Goal: Task Accomplishment & Management: Manage account settings

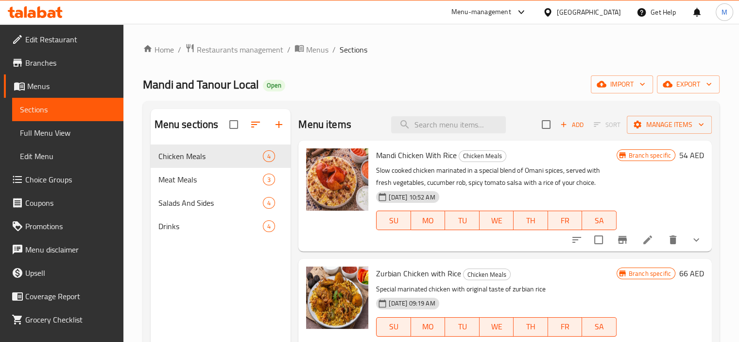
click at [581, 9] on div "United Arab Emirates" at bounding box center [589, 12] width 64 height 11
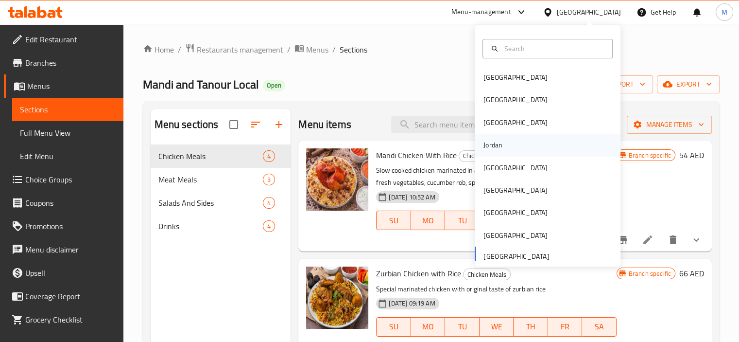
click at [494, 147] on div "Jordan" at bounding box center [493, 145] width 19 height 11
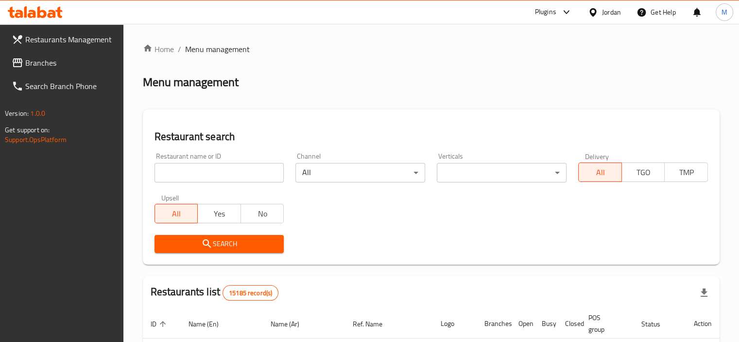
click at [557, 12] on div at bounding box center [565, 12] width 16 height 12
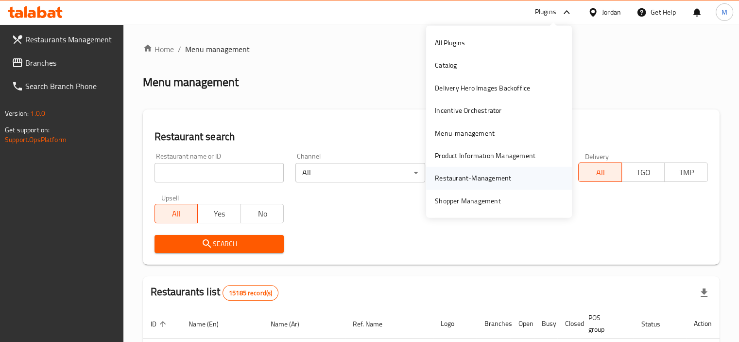
click at [465, 176] on div "Restaurant-Management" at bounding box center [473, 178] width 76 height 11
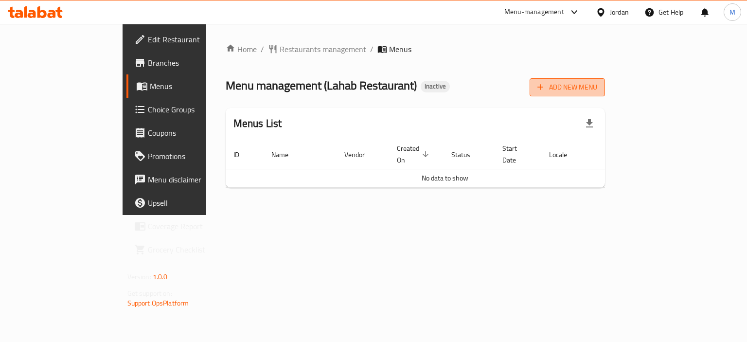
click at [597, 88] on span "Add New Menu" at bounding box center [567, 87] width 60 height 12
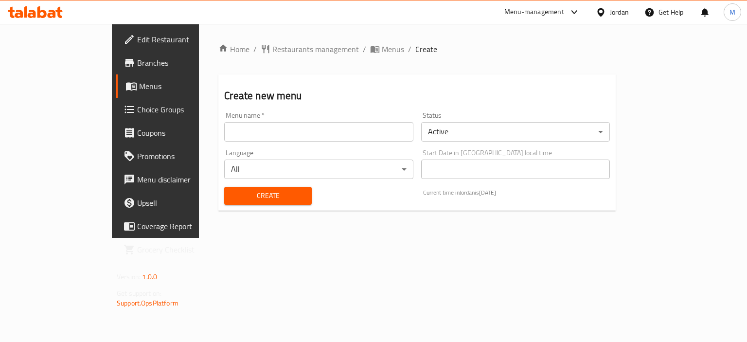
drag, startPoint x: 229, startPoint y: 123, endPoint x: 217, endPoint y: 134, distance: 15.8
click at [229, 123] on input "text" at bounding box center [318, 131] width 189 height 19
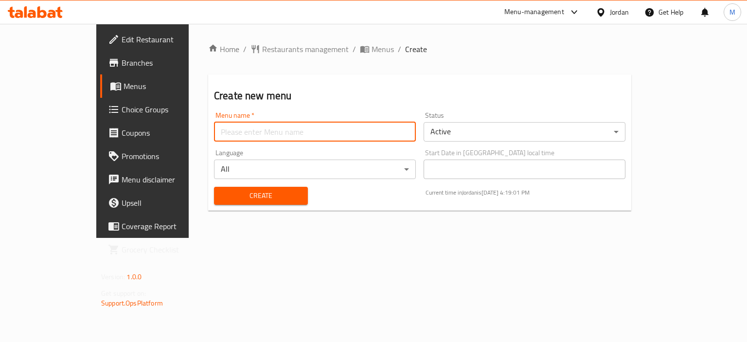
type input "new"
click at [224, 220] on div "Home / Restaurants management / Menus / Create Create new menu Menu name   * ne…" at bounding box center [420, 131] width 462 height 214
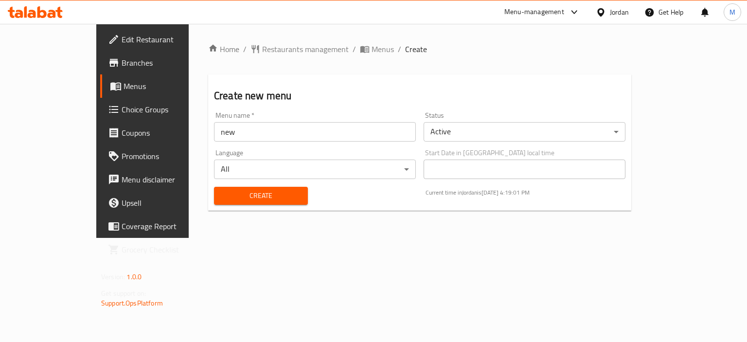
click at [229, 203] on button "Create" at bounding box center [261, 196] width 94 height 18
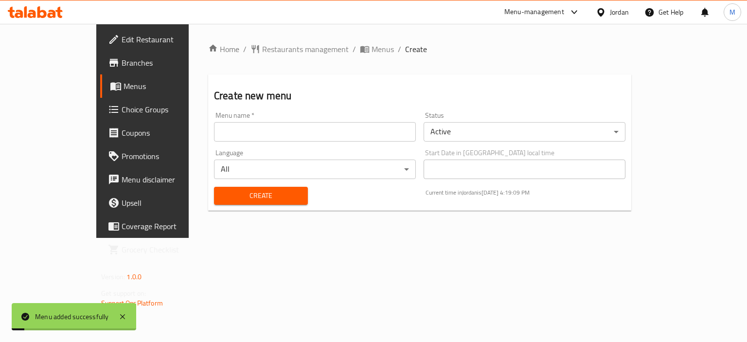
click at [371, 51] on span "Menus" at bounding box center [382, 49] width 22 height 12
